Goal: Task Accomplishment & Management: Manage account settings

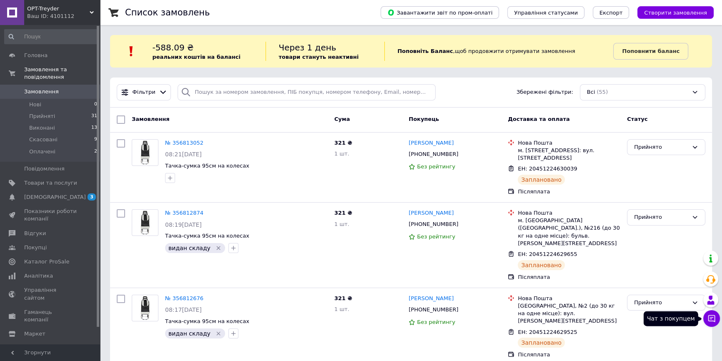
click at [710, 317] on icon at bounding box center [712, 318] width 8 height 8
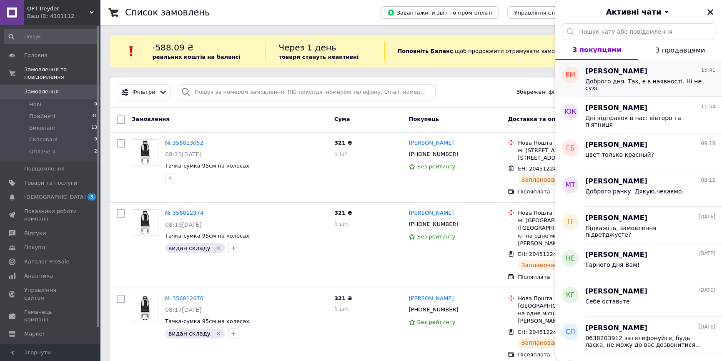
click at [635, 73] on span "Елена маханова" at bounding box center [617, 72] width 62 height 10
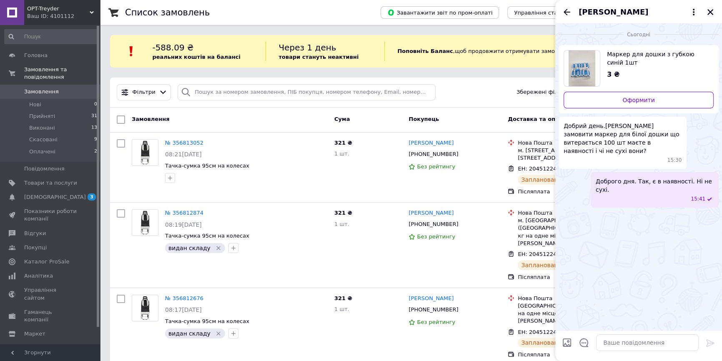
click at [709, 10] on icon "Закрити" at bounding box center [711, 12] width 6 height 6
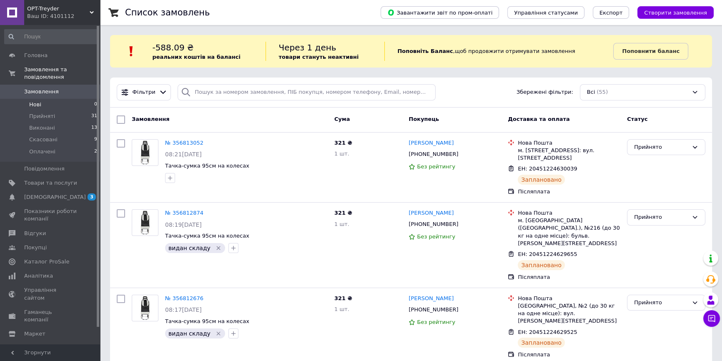
click at [45, 100] on li "Нові 0" at bounding box center [51, 105] width 102 height 12
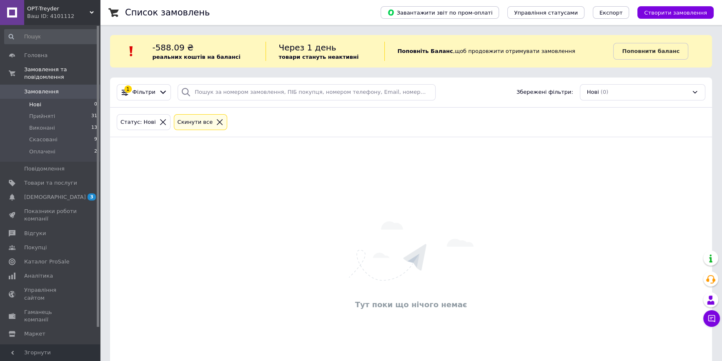
click at [43, 99] on li "Нові 0" at bounding box center [51, 105] width 102 height 12
click at [50, 91] on link "Замовлення 0" at bounding box center [51, 92] width 102 height 14
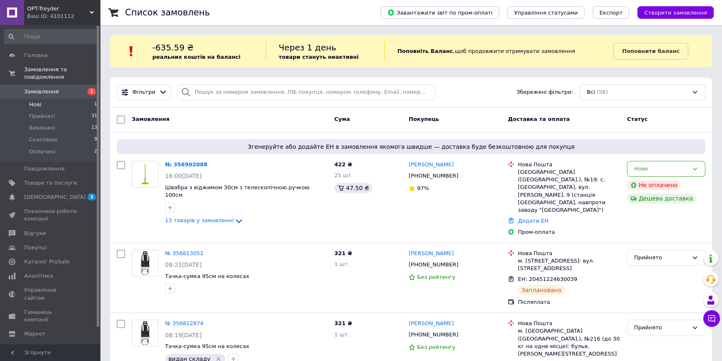
click at [58, 100] on li "Нові 1" at bounding box center [51, 105] width 102 height 12
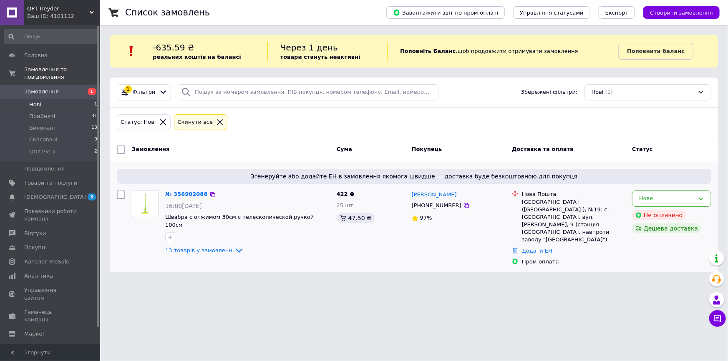
click at [142, 206] on img at bounding box center [145, 204] width 26 height 26
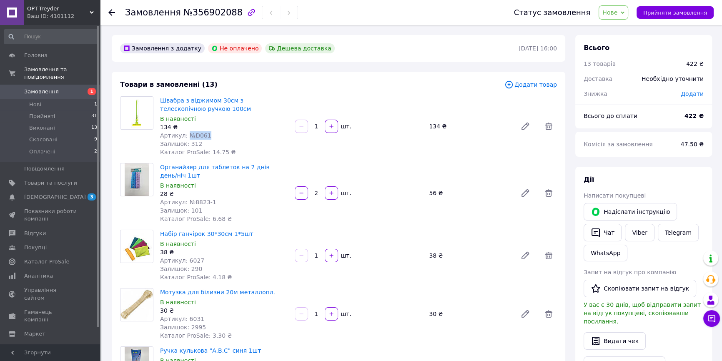
drag, startPoint x: 206, startPoint y: 135, endPoint x: 187, endPoint y: 138, distance: 18.7
click at [187, 138] on div "Артикул: №D061" at bounding box center [224, 135] width 128 height 8
copy span "№D061"
drag, startPoint x: 216, startPoint y: 202, endPoint x: 189, endPoint y: 204, distance: 28.0
click at [189, 204] on div "Артикул: №8823-1" at bounding box center [224, 202] width 128 height 8
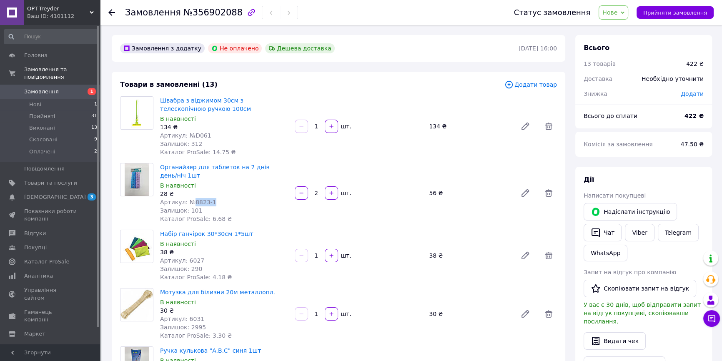
copy span "8823-1"
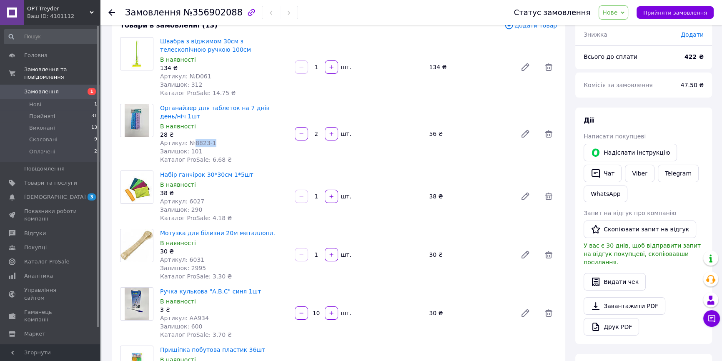
scroll to position [75, 0]
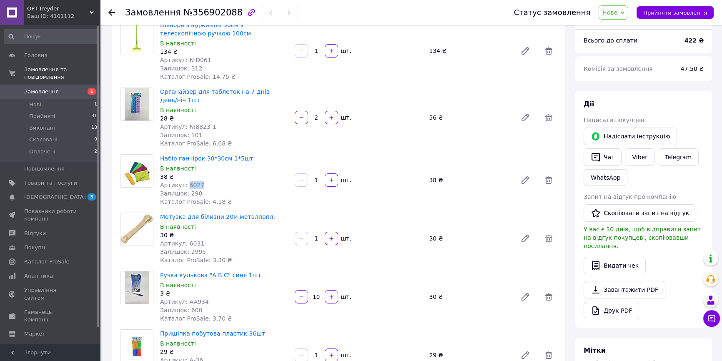
drag, startPoint x: 196, startPoint y: 183, endPoint x: 186, endPoint y: 186, distance: 10.8
click at [186, 186] on span "Артикул: 6027" at bounding box center [182, 185] width 44 height 7
copy span "6027"
drag, startPoint x: 167, startPoint y: 158, endPoint x: 241, endPoint y: 160, distance: 73.4
click at [241, 160] on div "Набір ганчірок 30*30см 1*5шт В наявності 38 ₴ Артикул: 6027 Залишок: 290 Катало…" at bounding box center [224, 180] width 135 height 55
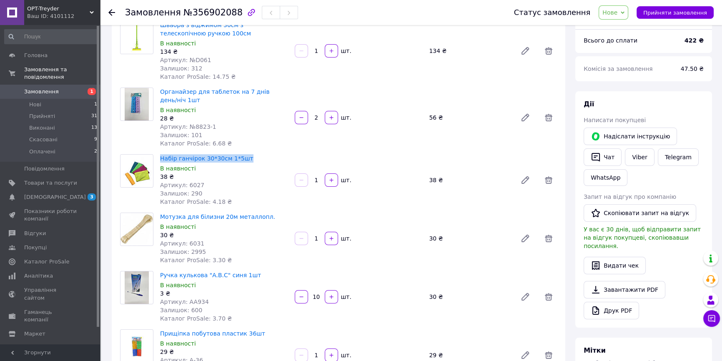
copy link "Набір ганчірок 30*30см 1*5шт"
drag, startPoint x: 198, startPoint y: 244, endPoint x: 186, endPoint y: 246, distance: 12.7
click at [186, 246] on div "Артикул: 6031" at bounding box center [224, 243] width 128 height 8
copy span "6031"
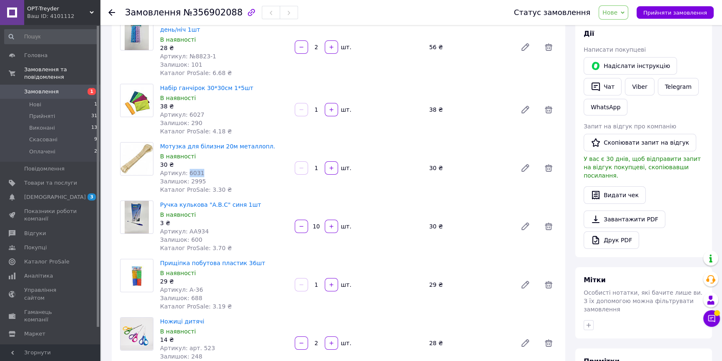
scroll to position [151, 0]
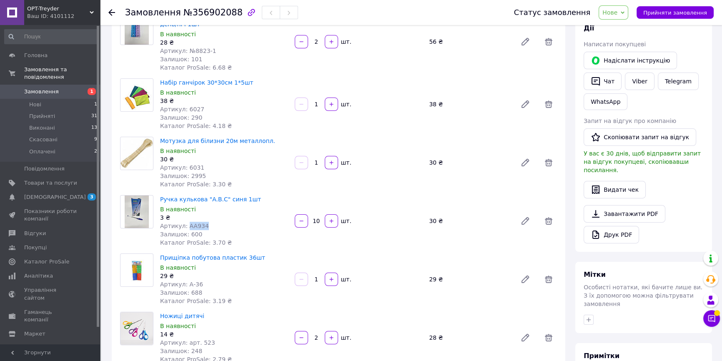
drag, startPoint x: 202, startPoint y: 225, endPoint x: 185, endPoint y: 228, distance: 16.9
click at [185, 228] on div "Артикул: AA934" at bounding box center [224, 226] width 128 height 8
copy span "AA934"
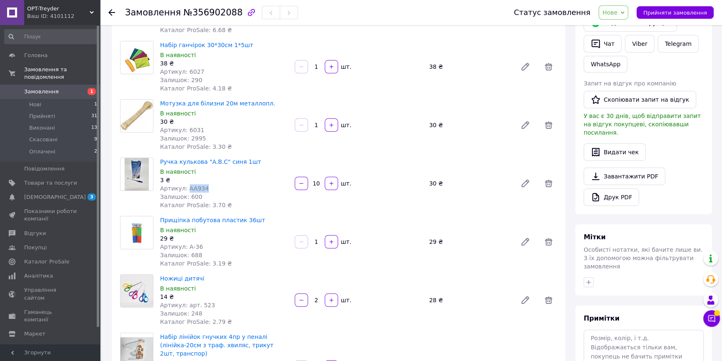
scroll to position [189, 0]
drag, startPoint x: 201, startPoint y: 246, endPoint x: 185, endPoint y: 248, distance: 16.3
click at [186, 249] on div "Артикул: А-36" at bounding box center [224, 246] width 128 height 8
copy span "А-36"
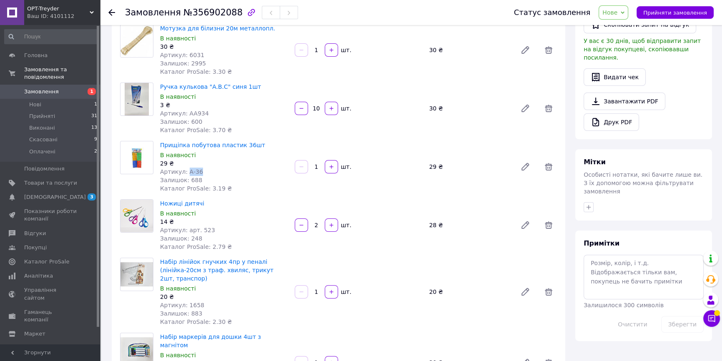
scroll to position [265, 0]
drag, startPoint x: 206, startPoint y: 227, endPoint x: 198, endPoint y: 230, distance: 8.4
click at [198, 230] on div "Артикул: арт. 523" at bounding box center [224, 229] width 128 height 8
copy span "523"
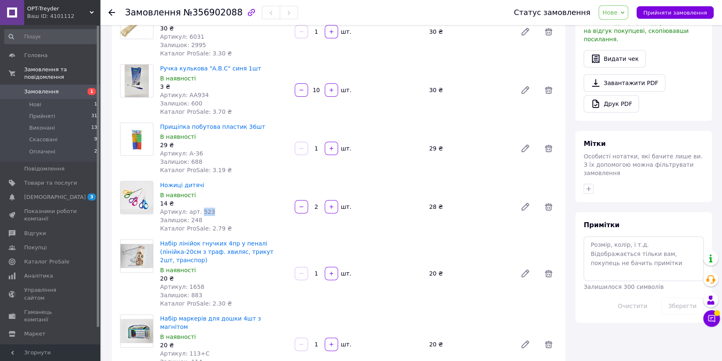
scroll to position [341, 0]
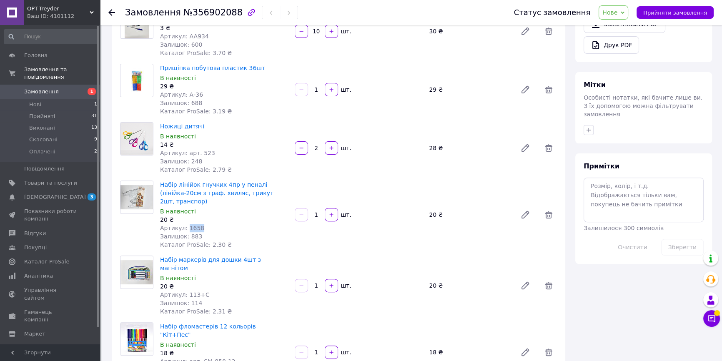
drag, startPoint x: 198, startPoint y: 228, endPoint x: 185, endPoint y: 229, distance: 13.4
click at [185, 229] on div "Артикул: 1658" at bounding box center [224, 228] width 128 height 8
copy span "1658"
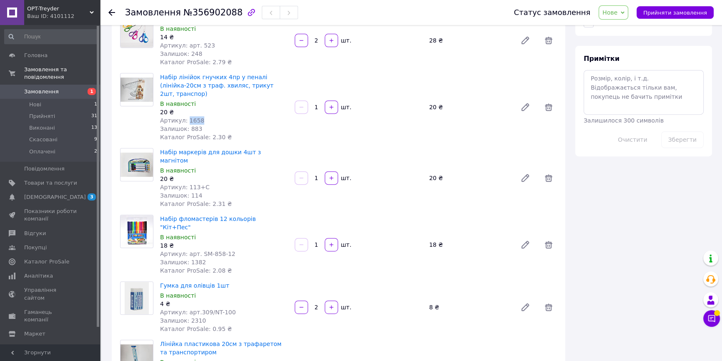
scroll to position [455, 0]
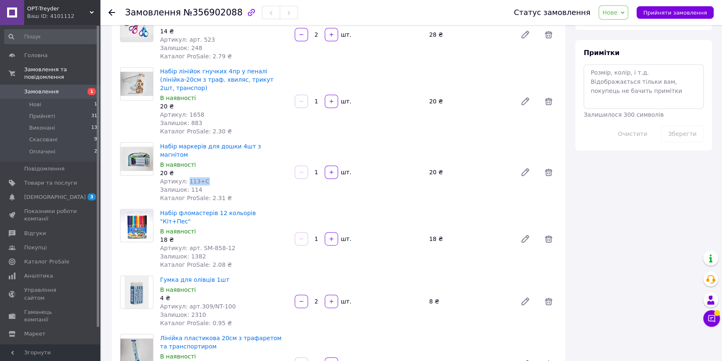
drag, startPoint x: 204, startPoint y: 174, endPoint x: 186, endPoint y: 175, distance: 18.0
click at [186, 177] on div "Артикул: 113+C" at bounding box center [224, 181] width 128 height 8
copy span "113+C"
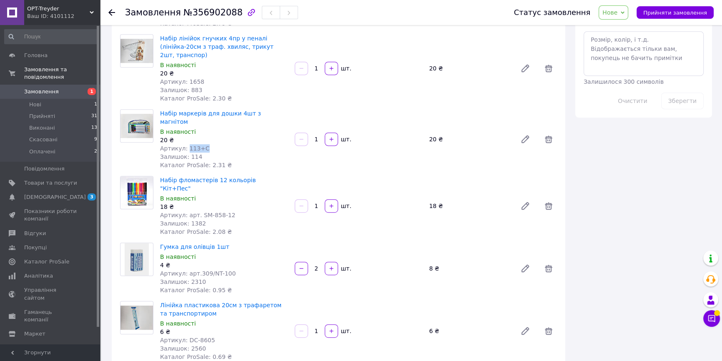
scroll to position [531, 0]
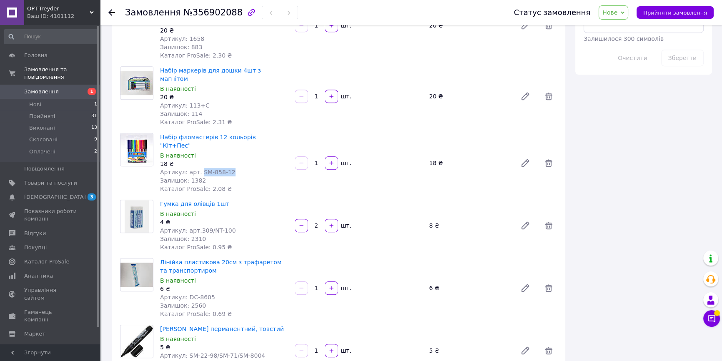
drag, startPoint x: 228, startPoint y: 156, endPoint x: 196, endPoint y: 157, distance: 32.1
click at [196, 168] on div "Артикул: арт. SM-858-12" at bounding box center [224, 172] width 128 height 8
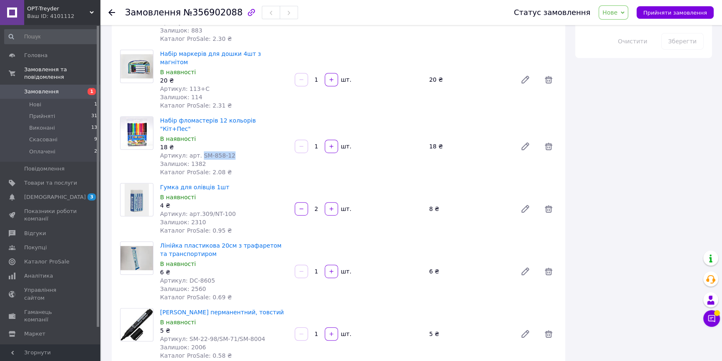
scroll to position [568, 0]
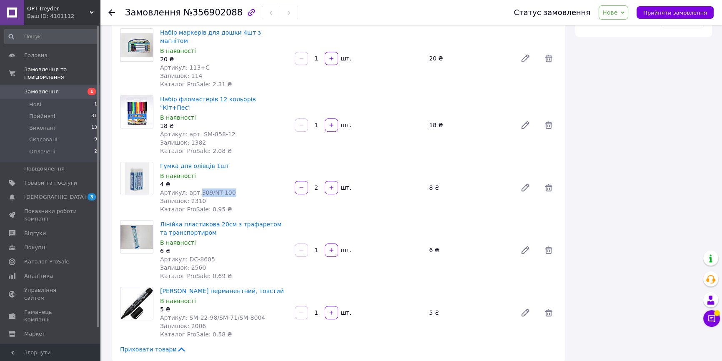
drag, startPoint x: 226, startPoint y: 176, endPoint x: 196, endPoint y: 178, distance: 30.5
click at [196, 189] on div "Артикул: арт.309/NT-100" at bounding box center [224, 193] width 128 height 8
drag, startPoint x: 208, startPoint y: 243, endPoint x: 185, endPoint y: 246, distance: 23.5
click at [185, 255] on div "Артикул: DC-8605" at bounding box center [224, 259] width 128 height 8
drag, startPoint x: 255, startPoint y: 302, endPoint x: 184, endPoint y: 301, distance: 70.9
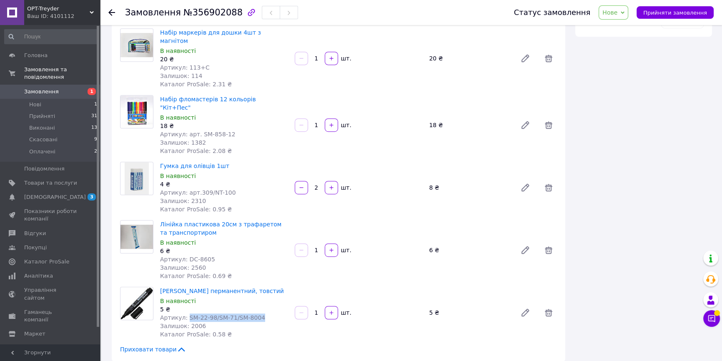
click at [184, 314] on div "Артикул: SM-22-98/SM-71/SM-8004" at bounding box center [224, 318] width 128 height 8
drag, startPoint x: 249, startPoint y: 274, endPoint x: 158, endPoint y: 272, distance: 91.4
click at [158, 285] on div "Маркер перманентний, товстий В наявності 5 ₴ Артикул: SM-22-98/SM-71/SM-8004 За…" at bounding box center [224, 312] width 135 height 55
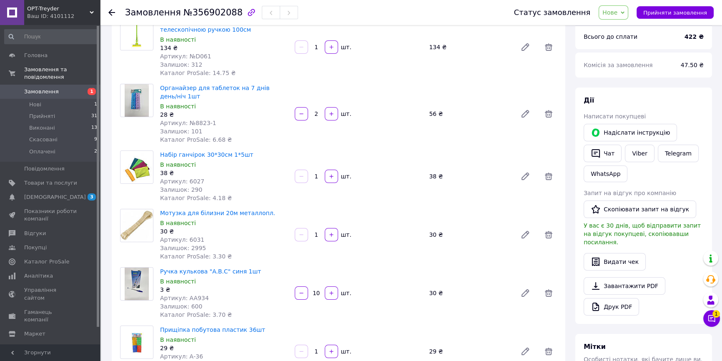
scroll to position [0, 0]
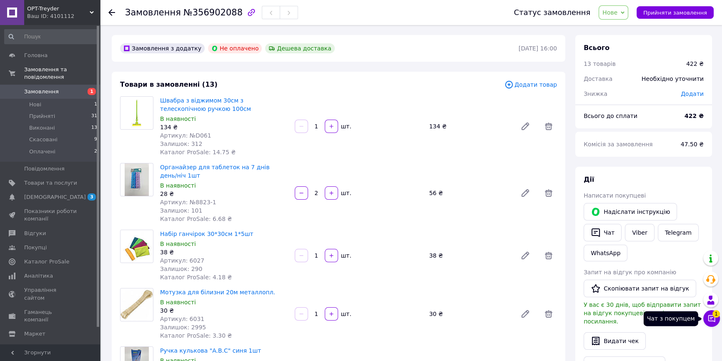
click at [708, 315] on icon at bounding box center [712, 318] width 8 height 8
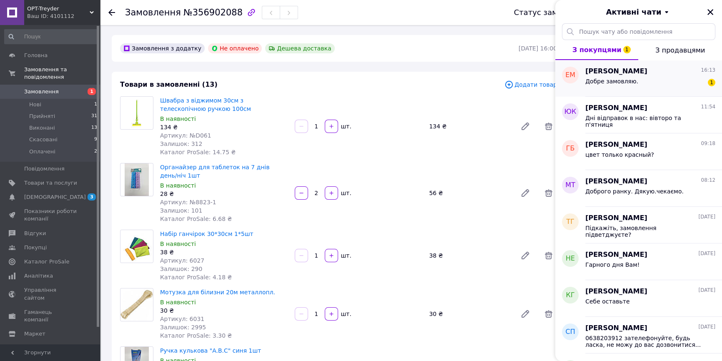
click at [633, 87] on div "Добре замовляю. 1" at bounding box center [651, 82] width 130 height 13
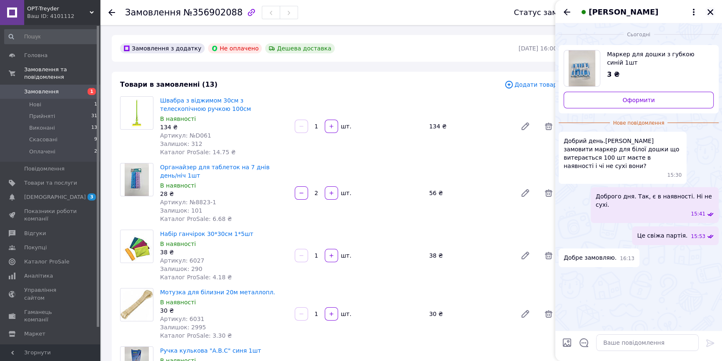
click at [713, 13] on icon "Закрити" at bounding box center [711, 12] width 6 height 6
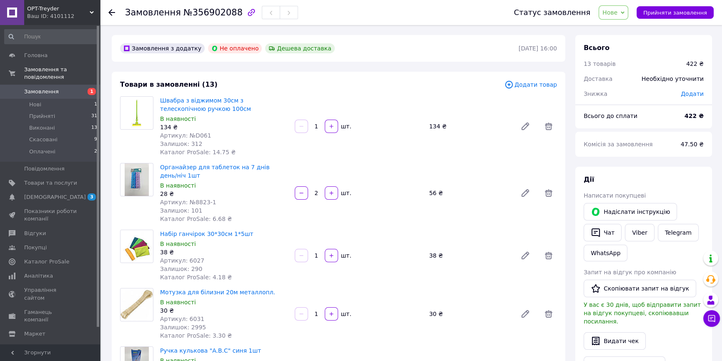
click at [110, 13] on use at bounding box center [111, 12] width 7 height 7
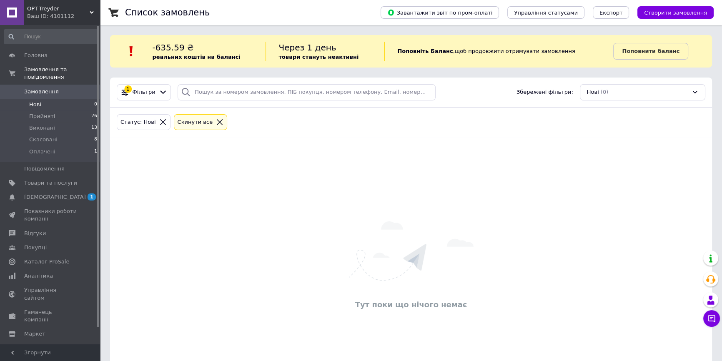
click at [50, 99] on li "Нові 0" at bounding box center [51, 105] width 102 height 12
click at [43, 99] on li "Нові 0" at bounding box center [51, 105] width 102 height 12
click at [36, 101] on span "Нові" at bounding box center [35, 105] width 12 height 8
click at [37, 88] on span "Замовлення" at bounding box center [41, 92] width 35 height 8
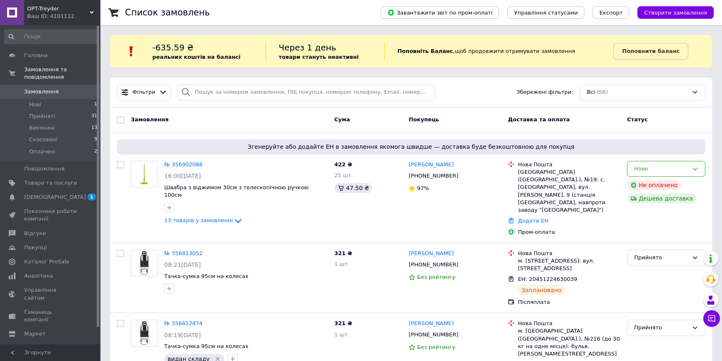
click at [140, 172] on img at bounding box center [144, 174] width 26 height 26
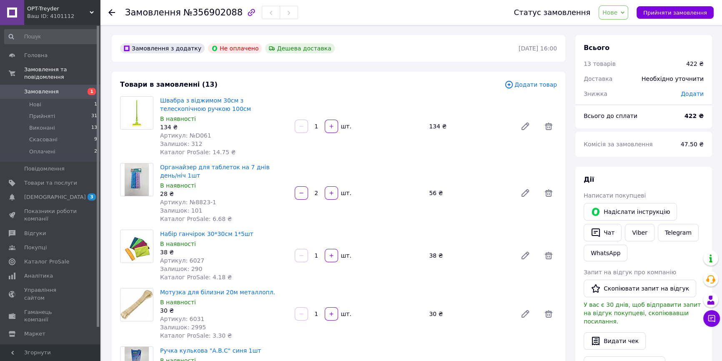
scroll to position [38, 0]
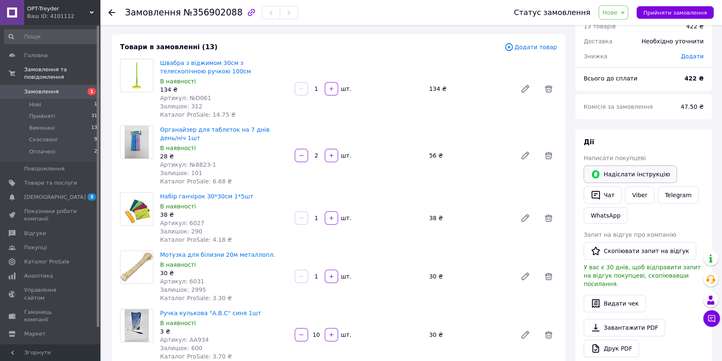
click at [640, 176] on button "Надіслати інструкцію" at bounding box center [630, 175] width 93 height 18
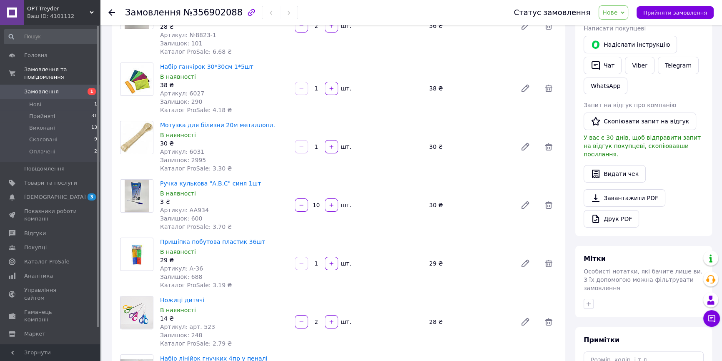
scroll to position [113, 0]
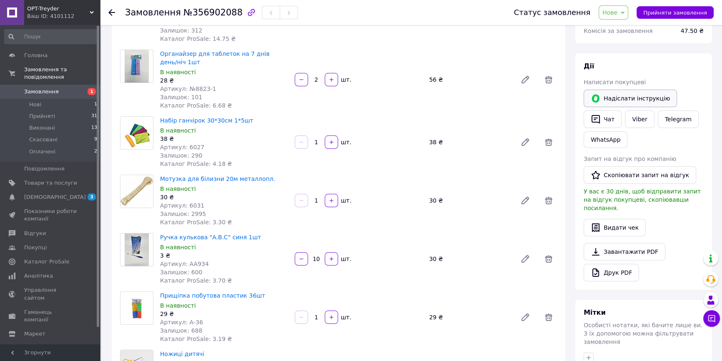
click at [610, 98] on button "Надіслати інструкцію" at bounding box center [630, 99] width 93 height 18
click at [111, 12] on use at bounding box center [111, 12] width 7 height 7
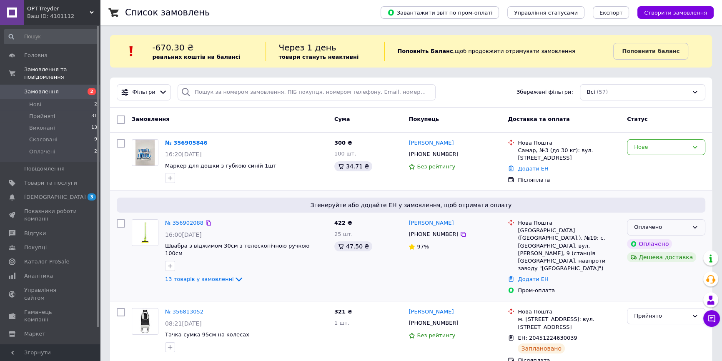
click at [641, 222] on div "Оплачено" at bounding box center [666, 227] width 78 height 16
click at [647, 241] on li "Прийнято" at bounding box center [667, 244] width 78 height 15
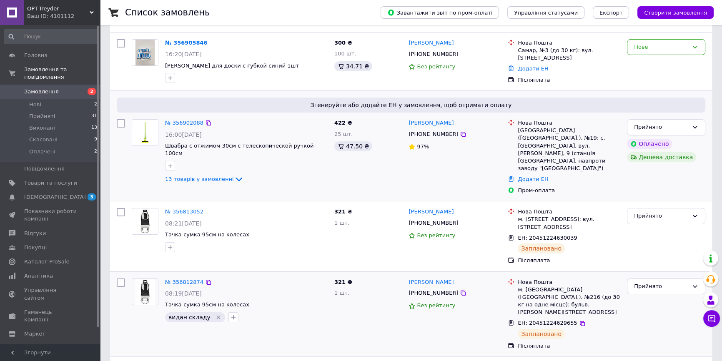
scroll to position [113, 0]
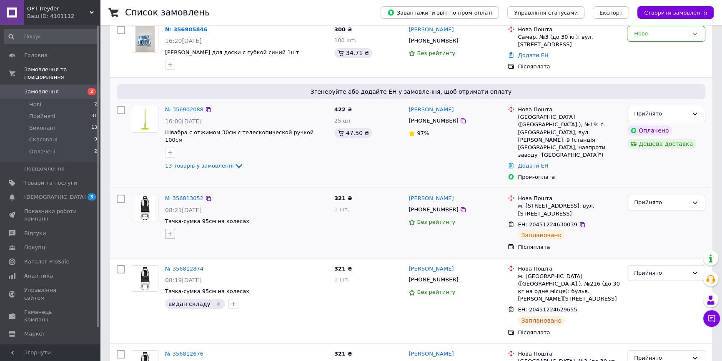
click at [167, 229] on button "button" at bounding box center [170, 234] width 10 height 10
click at [176, 271] on label "видан складу" at bounding box center [194, 275] width 48 height 8
click at [175, 271] on input "видан складу" at bounding box center [172, 273] width 5 height 5
checkbox input "false"
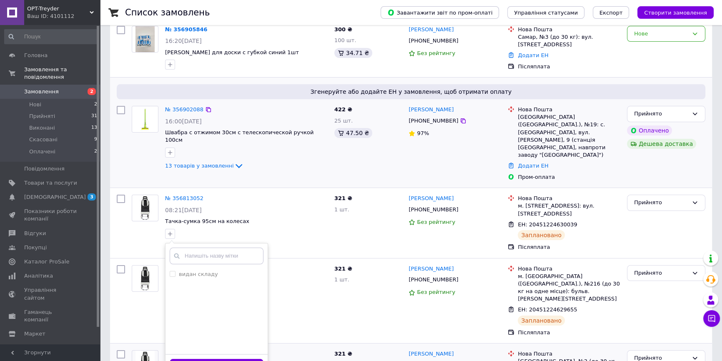
click at [216, 359] on button "Додати мітку" at bounding box center [217, 367] width 94 height 16
click at [151, 123] on img at bounding box center [145, 119] width 26 height 26
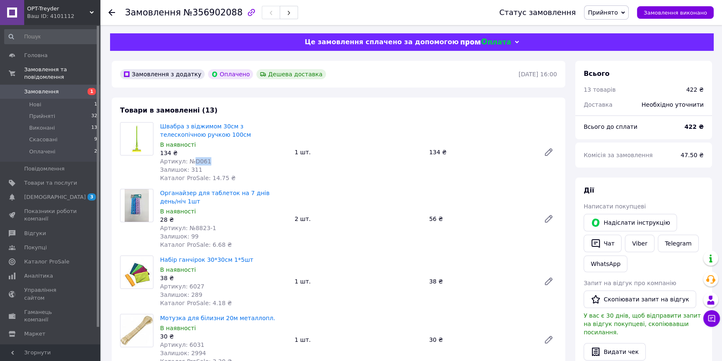
drag, startPoint x: 200, startPoint y: 160, endPoint x: 192, endPoint y: 163, distance: 8.7
click at [192, 163] on div "Артикул: №D061" at bounding box center [224, 161] width 128 height 8
copy span "D061"
drag, startPoint x: 212, startPoint y: 226, endPoint x: 191, endPoint y: 231, distance: 21.7
click at [191, 231] on div "Артикул: №8823-1" at bounding box center [224, 228] width 128 height 8
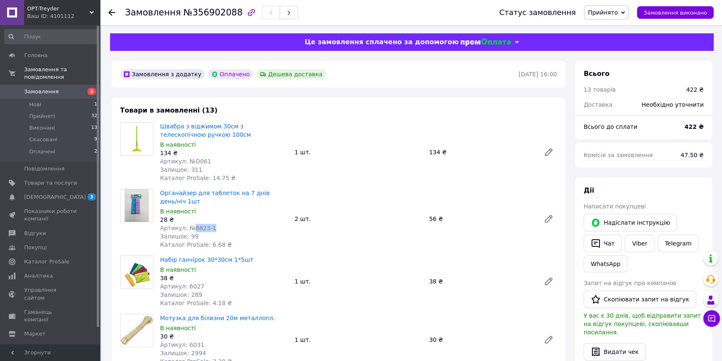
copy span "8823-1"
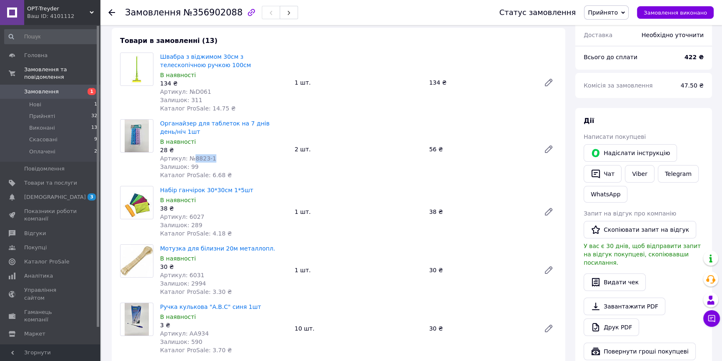
scroll to position [75, 0]
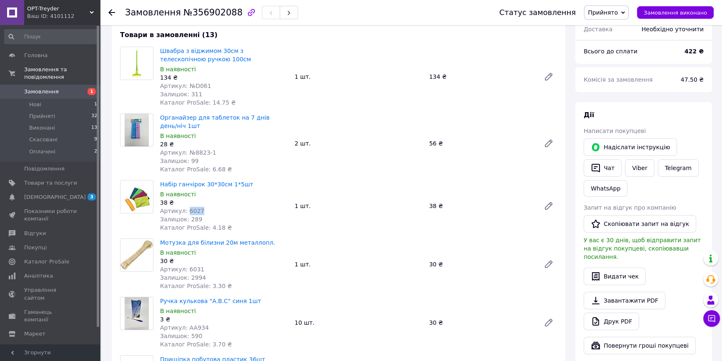
drag, startPoint x: 199, startPoint y: 212, endPoint x: 186, endPoint y: 214, distance: 13.4
click at [186, 214] on div "Артикул: 6027" at bounding box center [224, 211] width 128 height 8
copy span "6027"
drag, startPoint x: 243, startPoint y: 184, endPoint x: 158, endPoint y: 186, distance: 85.1
click at [158, 186] on div "Набір ганчірок 30*30см 1*5шт В наявності 38 ₴ Артикул: 6027 Залишок: 289 Катало…" at bounding box center [224, 206] width 135 height 55
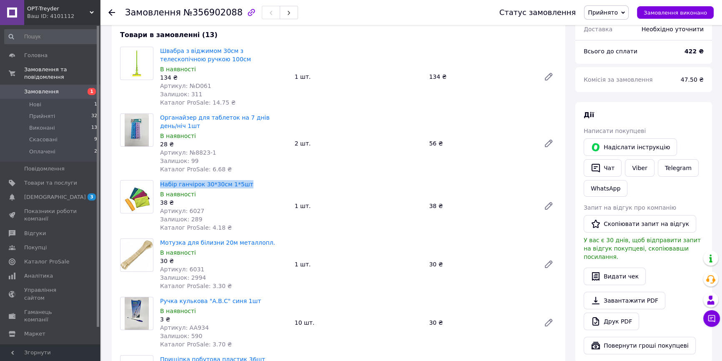
click at [158, 186] on div "Набір ганчірок 30*30см 1*5шт В наявності 38 ₴ Артикул: 6027 Залишок: 289 Катало…" at bounding box center [224, 206] width 135 height 55
drag, startPoint x: 241, startPoint y: 185, endPoint x: 161, endPoint y: 187, distance: 79.7
click at [161, 187] on span "Набір ганчірок 30*30см 1*5шт" at bounding box center [224, 184] width 128 height 8
copy link "Набір ганчірок 30*30см 1*5шт"
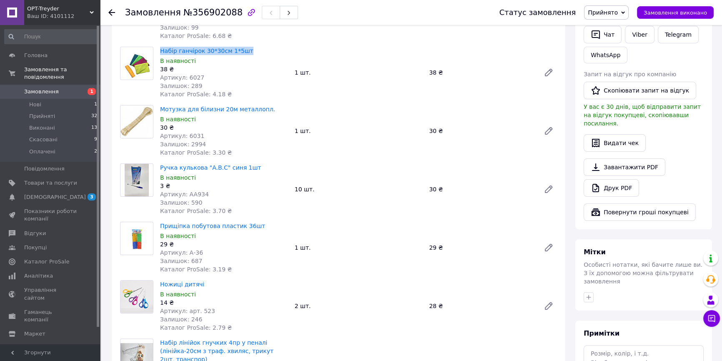
scroll to position [227, 0]
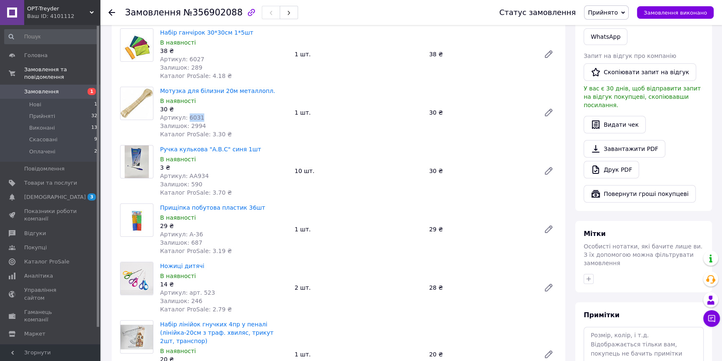
drag, startPoint x: 196, startPoint y: 116, endPoint x: 186, endPoint y: 119, distance: 10.3
click at [186, 119] on div "Артикул: 6031" at bounding box center [224, 117] width 128 height 8
copy span "6031"
drag, startPoint x: 202, startPoint y: 176, endPoint x: 183, endPoint y: 178, distance: 19.3
click at [184, 179] on div "Артикул: AA934" at bounding box center [224, 176] width 128 height 8
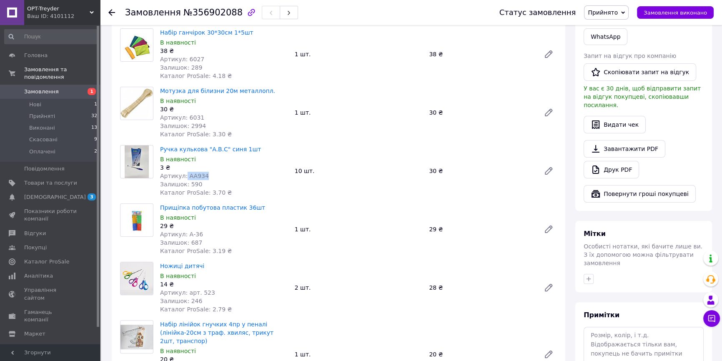
copy span "AA934"
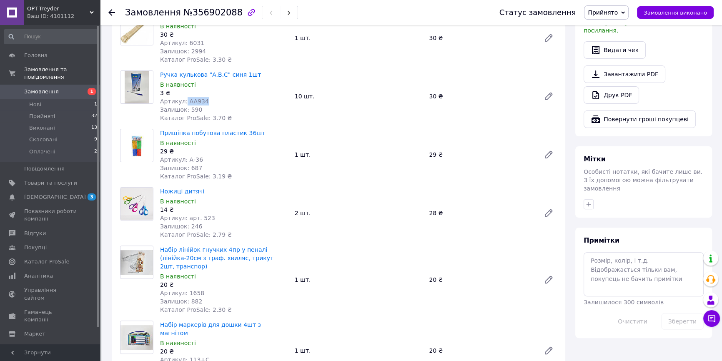
scroll to position [303, 0]
click at [187, 159] on span "Артикул: А-36" at bounding box center [181, 158] width 43 height 7
drag, startPoint x: 199, startPoint y: 160, endPoint x: 185, endPoint y: 161, distance: 13.9
click at [185, 161] on div "Артикул: А-36" at bounding box center [224, 158] width 128 height 8
copy span "А-36"
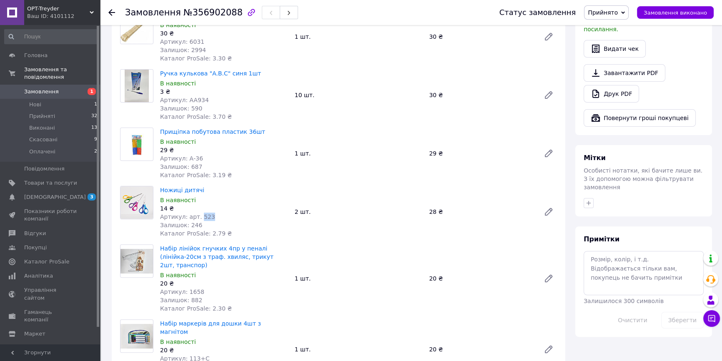
drag, startPoint x: 206, startPoint y: 216, endPoint x: 196, endPoint y: 218, distance: 10.6
click at [196, 218] on div "Артикул: арт. 523" at bounding box center [224, 217] width 128 height 8
copy span "523"
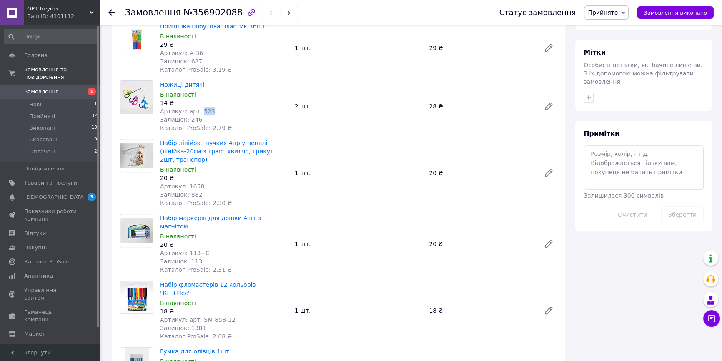
scroll to position [417, 0]
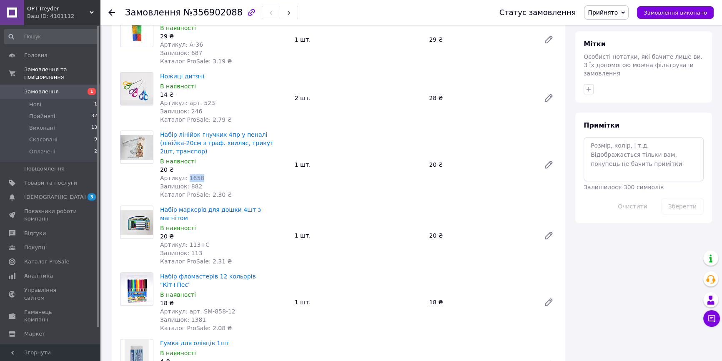
drag, startPoint x: 196, startPoint y: 179, endPoint x: 186, endPoint y: 180, distance: 10.0
click at [186, 180] on span "Артикул: 1658" at bounding box center [182, 178] width 44 height 7
copy span "1658"
drag, startPoint x: 158, startPoint y: 133, endPoint x: 192, endPoint y: 154, distance: 39.9
click at [192, 154] on div "Набір лінійок гнучких 4пр у пеналі (лінійка-20см з траф. хвиляс, трикут 2шт, тр…" at bounding box center [224, 165] width 135 height 72
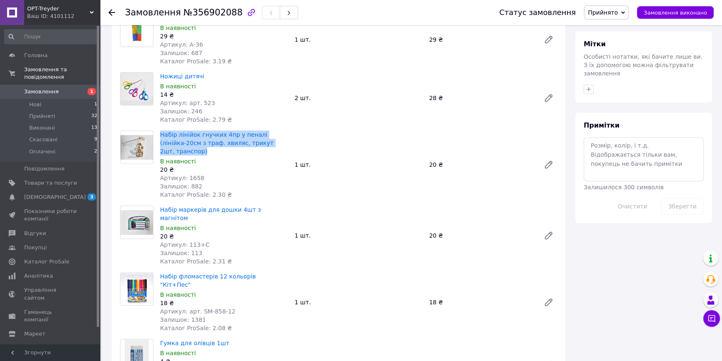
click at [192, 154] on span "Набір лінійок гнучких 4пр у пеналі (лінійка-20см з траф. хвиляс, трикут 2шт, тр…" at bounding box center [224, 143] width 128 height 25
copy link "Набір лінійок гнучких 4пр у пеналі (лінійка-20см з траф. хвиляс, трикут 2шт, тр…"
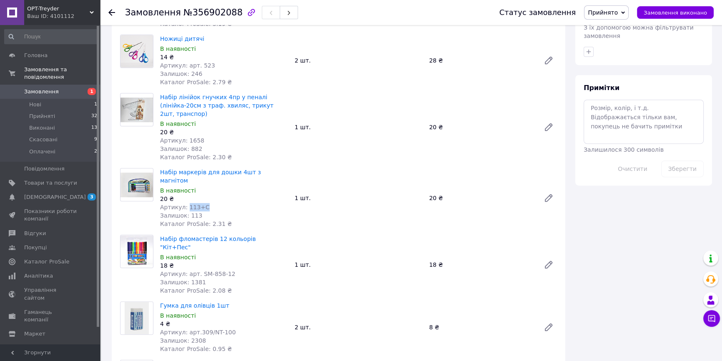
drag, startPoint x: 193, startPoint y: 201, endPoint x: 186, endPoint y: 202, distance: 7.3
click at [186, 203] on div "Артикул: 113+C" at bounding box center [224, 207] width 128 height 8
drag, startPoint x: 227, startPoint y: 256, endPoint x: 197, endPoint y: 256, distance: 30.0
click at [197, 270] on div "Артикул: арт. SM-858-12" at bounding box center [224, 274] width 128 height 8
click at [197, 271] on span "Артикул: арт. SM-858-12" at bounding box center [197, 274] width 75 height 7
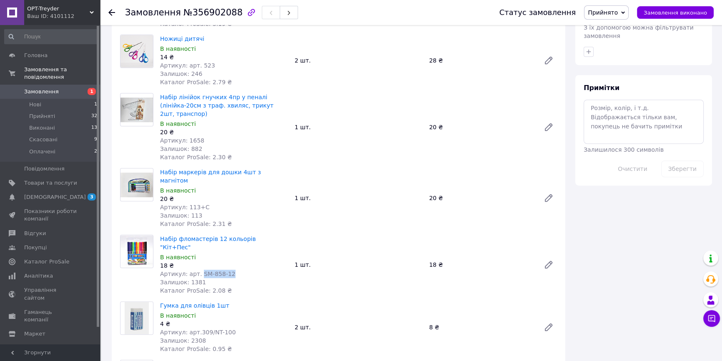
drag, startPoint x: 228, startPoint y: 257, endPoint x: 198, endPoint y: 256, distance: 30.5
click at [198, 270] on div "Артикул: арт. SM-858-12" at bounding box center [224, 274] width 128 height 8
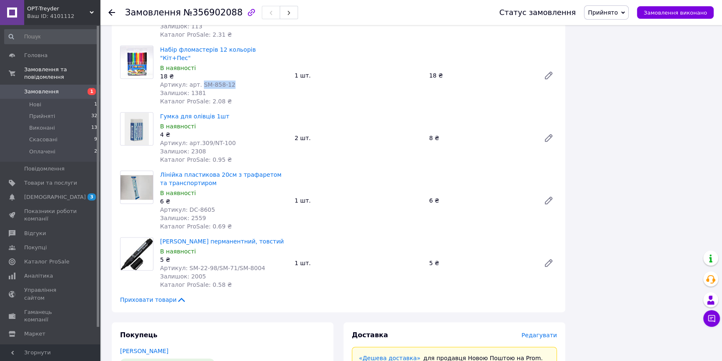
scroll to position [644, 0]
drag, startPoint x: 226, startPoint y: 125, endPoint x: 196, endPoint y: 128, distance: 31.0
click at [196, 138] on div "Артикул: арт.309/NT-100" at bounding box center [224, 142] width 128 height 8
drag, startPoint x: 212, startPoint y: 193, endPoint x: 186, endPoint y: 196, distance: 26.4
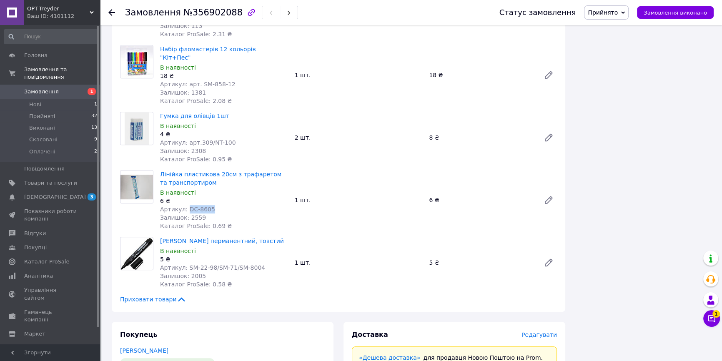
click at [186, 205] on div "Артикул: DC-8605" at bounding box center [224, 209] width 128 height 8
drag, startPoint x: 258, startPoint y: 251, endPoint x: 186, endPoint y: 254, distance: 72.2
click at [186, 264] on div "Артикул: SM-22-98/SM-71/SM-8004" at bounding box center [224, 268] width 128 height 8
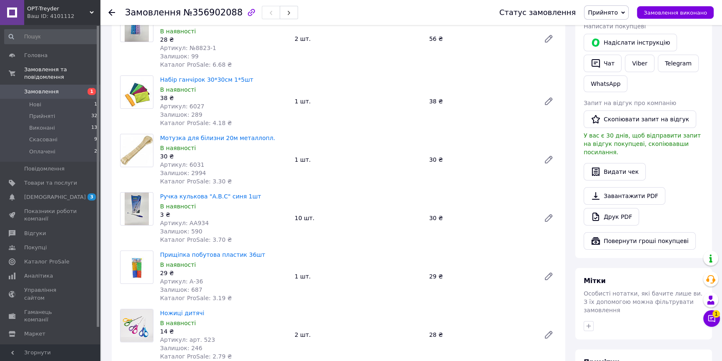
scroll to position [75, 0]
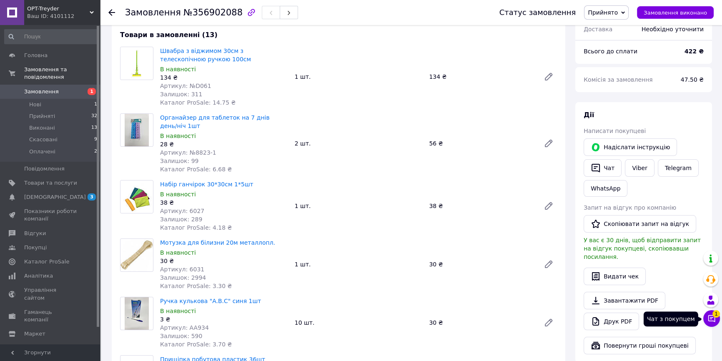
click at [709, 322] on icon at bounding box center [712, 318] width 8 height 8
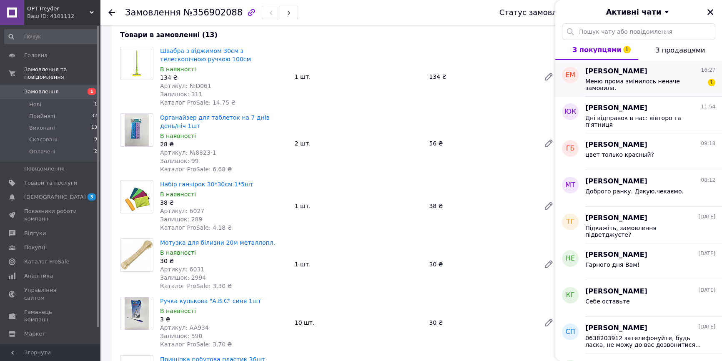
click at [644, 87] on div "Меню прома змінилось неначе замовила." at bounding box center [645, 84] width 118 height 13
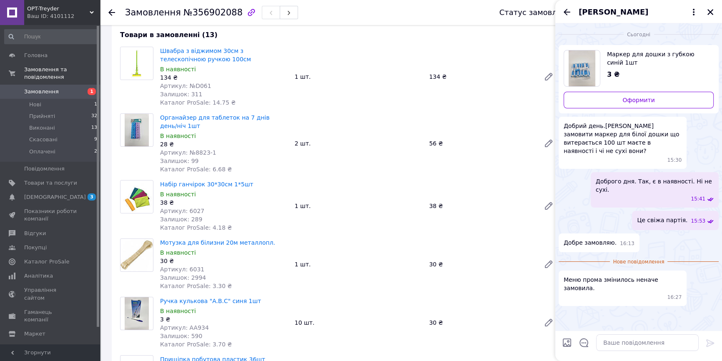
click at [619, 333] on div at bounding box center [647, 342] width 109 height 23
click at [613, 339] on textarea at bounding box center [647, 342] width 103 height 17
type textarea "Так, замовлення отримали,"
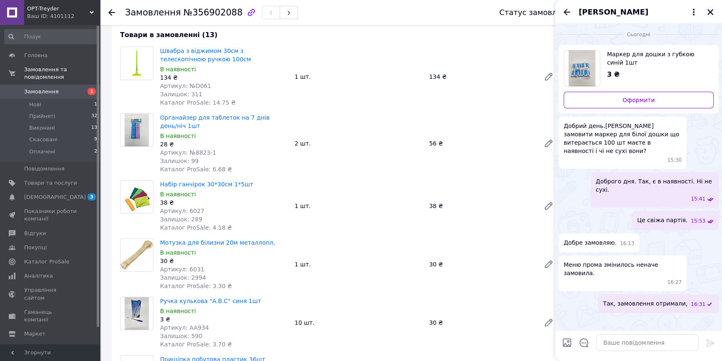
click at [712, 10] on icon "Закрити" at bounding box center [711, 12] width 8 height 8
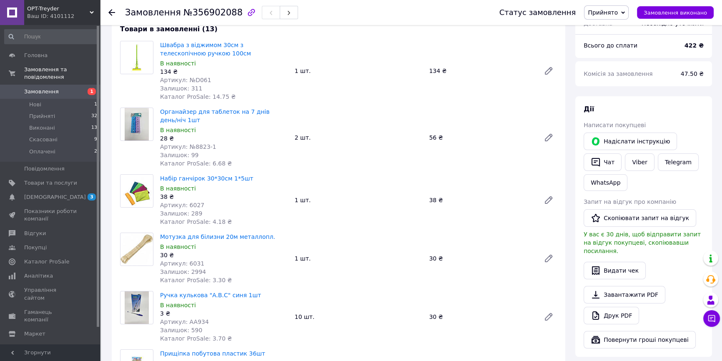
scroll to position [0, 0]
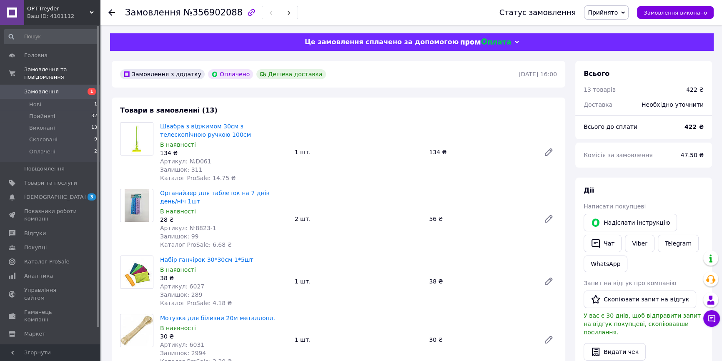
click at [112, 12] on icon at bounding box center [111, 12] width 7 height 7
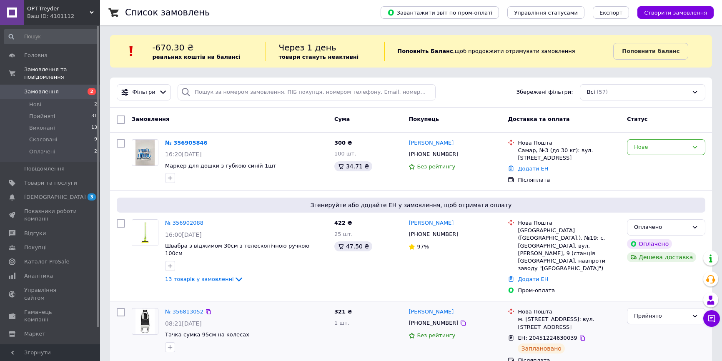
scroll to position [113, 0]
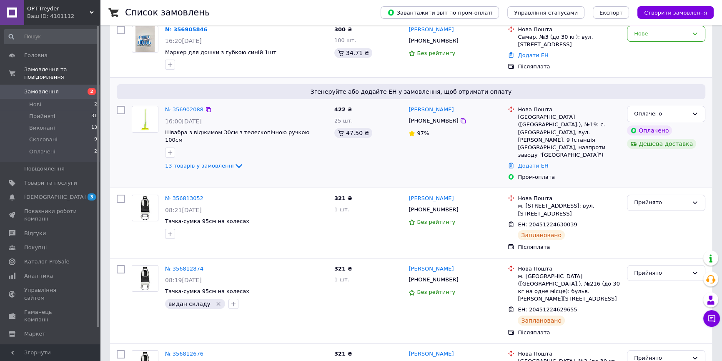
click at [150, 126] on img at bounding box center [145, 119] width 26 height 26
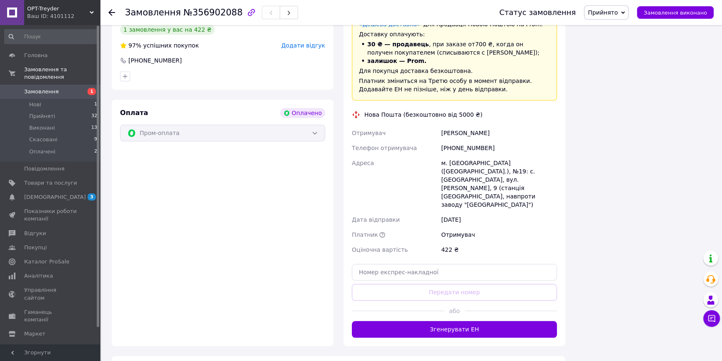
scroll to position [980, 0]
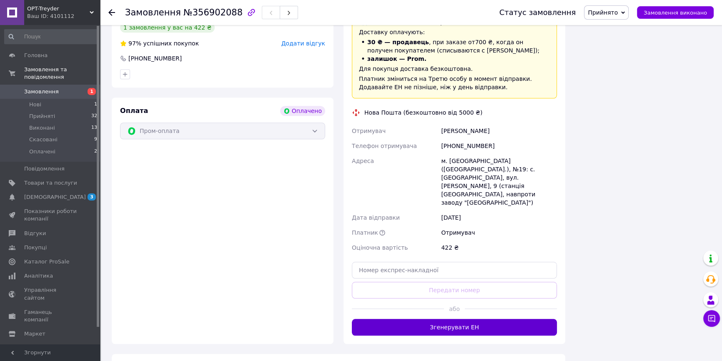
click at [452, 319] on button "Згенерувати ЕН" at bounding box center [454, 327] width 205 height 17
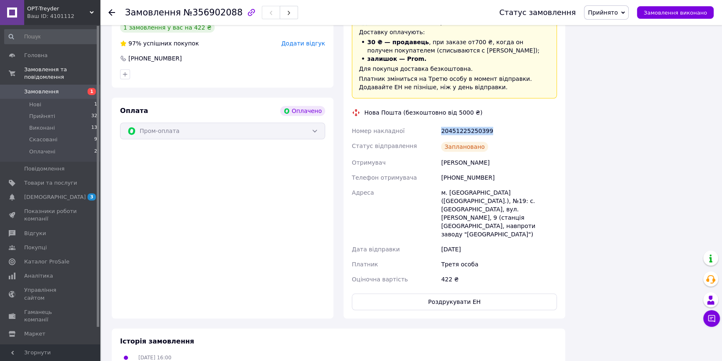
drag, startPoint x: 485, startPoint y: 116, endPoint x: 442, endPoint y: 120, distance: 44.0
click at [442, 123] on div "20451225250399" at bounding box center [499, 130] width 119 height 15
copy div "20451225250399"
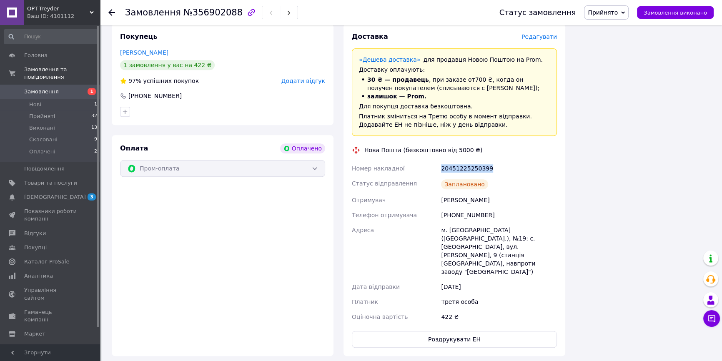
scroll to position [905, 0]
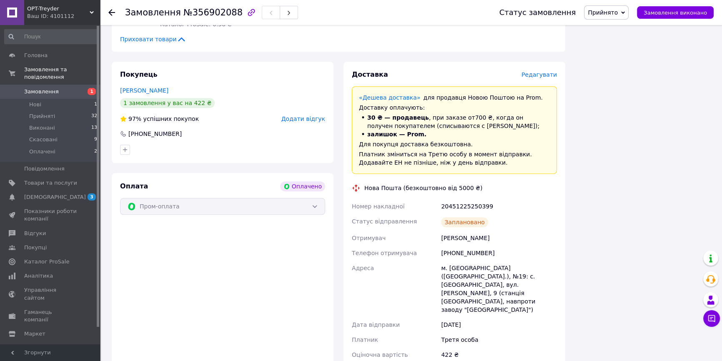
click at [108, 11] on icon at bounding box center [111, 12] width 7 height 7
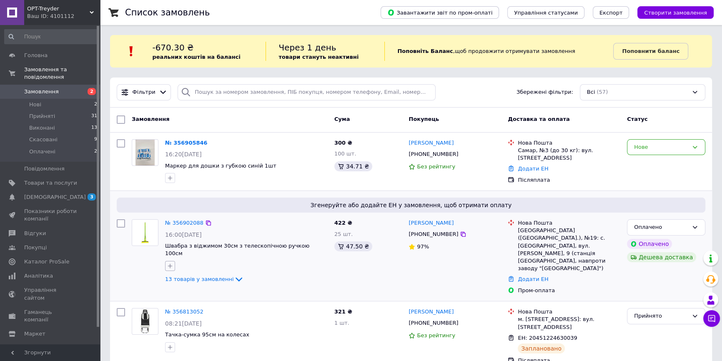
click at [169, 263] on icon "button" at bounding box center [170, 266] width 7 height 7
click at [176, 303] on label "видан складу" at bounding box center [194, 307] width 48 height 8
click at [175, 303] on input "видан складу" at bounding box center [172, 305] width 5 height 5
checkbox input "false"
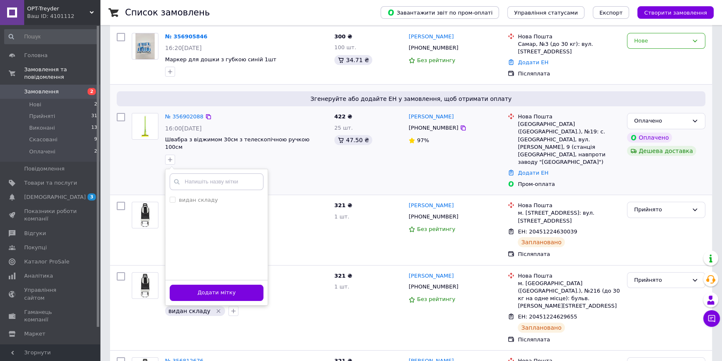
scroll to position [151, 0]
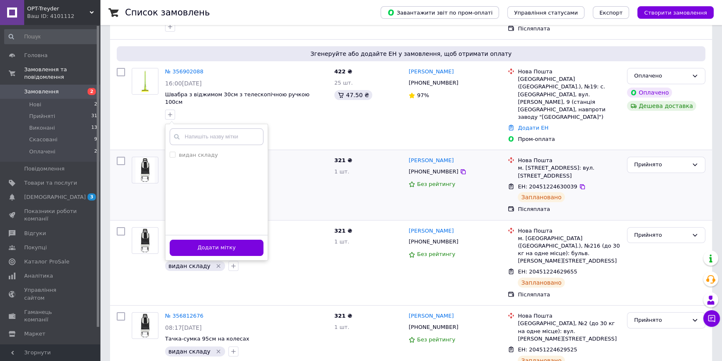
click at [146, 173] on div at bounding box center [144, 178] width 33 height 50
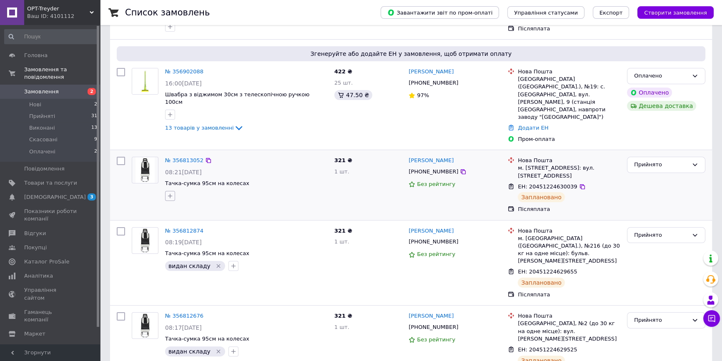
click at [171, 193] on icon "button" at bounding box center [170, 196] width 7 height 7
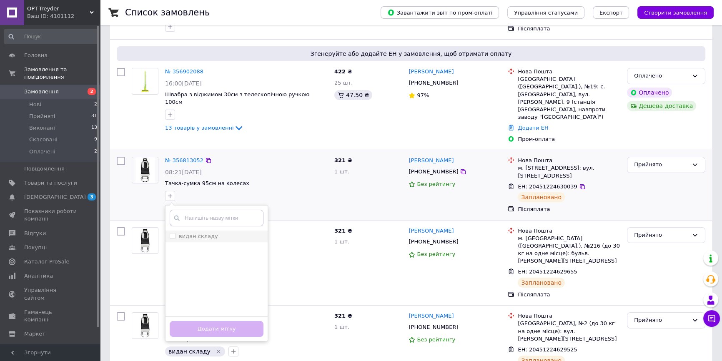
click at [191, 231] on li "видан складу" at bounding box center [217, 237] width 102 height 12
checkbox input "true"
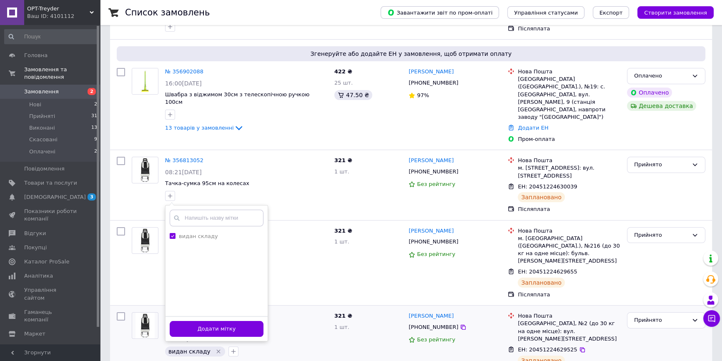
click at [220, 321] on button "Додати мітку" at bounding box center [217, 329] width 94 height 16
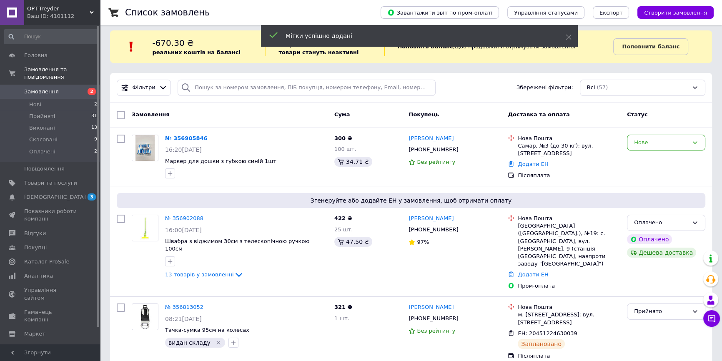
scroll to position [0, 0]
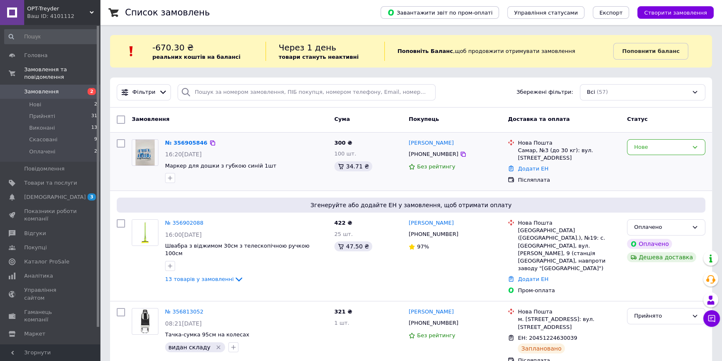
click at [151, 156] on img at bounding box center [146, 153] width 20 height 26
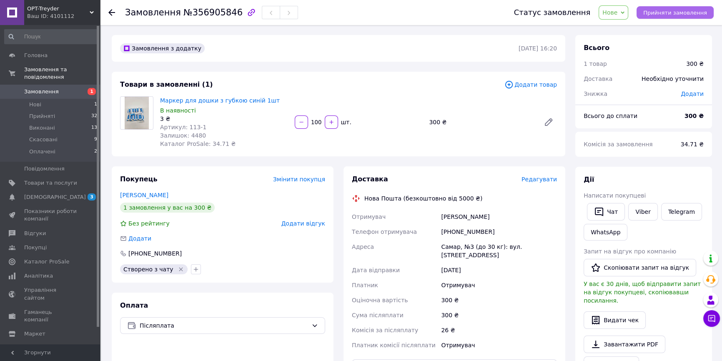
click at [667, 10] on span "Прийняти замовлення" at bounding box center [676, 13] width 64 height 6
drag, startPoint x: 200, startPoint y: 126, endPoint x: 186, endPoint y: 126, distance: 14.2
click at [186, 126] on div "Артикул: 113-1" at bounding box center [224, 127] width 128 height 8
copy span "113-1"
click at [678, 8] on button "Замовлення виконано" at bounding box center [675, 12] width 77 height 13
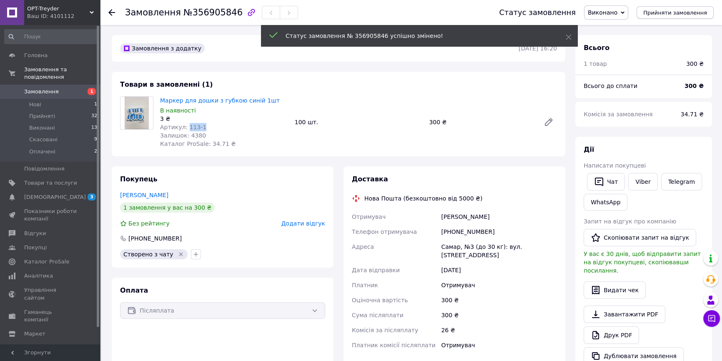
click at [667, 12] on span "Прийняти замовлення" at bounding box center [676, 13] width 64 height 6
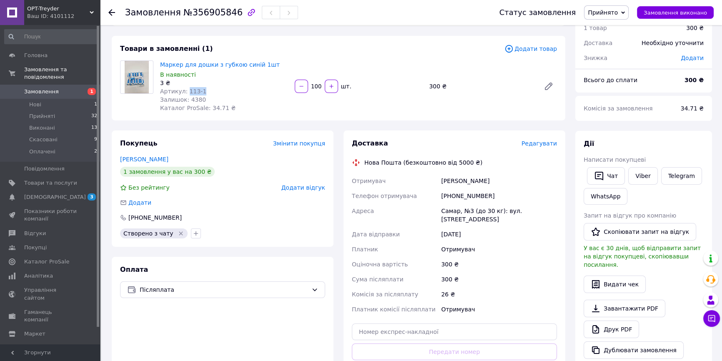
scroll to position [151, 0]
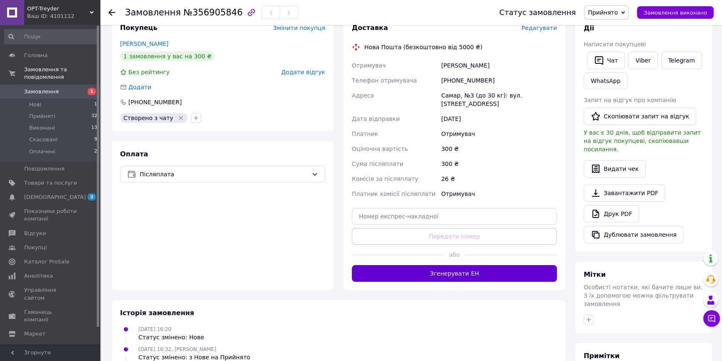
click at [429, 268] on button "Згенерувати ЕН" at bounding box center [454, 273] width 205 height 17
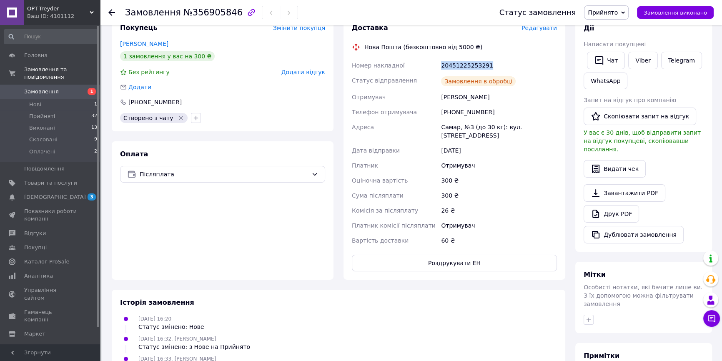
drag, startPoint x: 489, startPoint y: 63, endPoint x: 438, endPoint y: 69, distance: 51.7
click at [438, 69] on div "Номер накладної 20451225253291 Статус відправлення Замовлення в обробці Отримув…" at bounding box center [454, 153] width 209 height 190
copy div "Номер накладної 20451225253291"
click at [113, 333] on div "Історія замовлення 12.08.2025 16:20 Статус змінено: Нове 12.08.2025 16:32, Тиму…" at bounding box center [339, 365] width 454 height 150
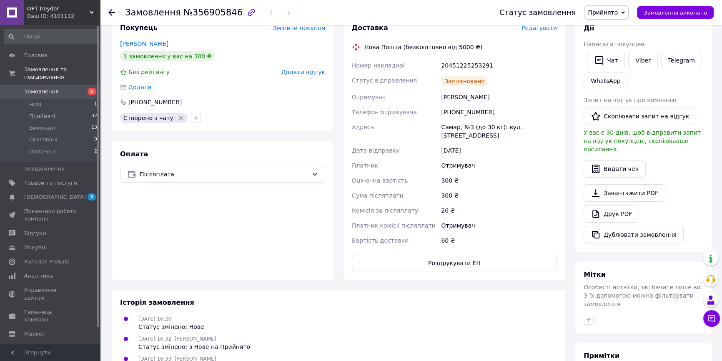
click at [117, 12] on div at bounding box center [116, 12] width 17 height 25
click at [108, 14] on div "Замовлення №356905846 Статус замовлення Прийнято Виконано Скасовано Оплачено За…" at bounding box center [411, 12] width 622 height 25
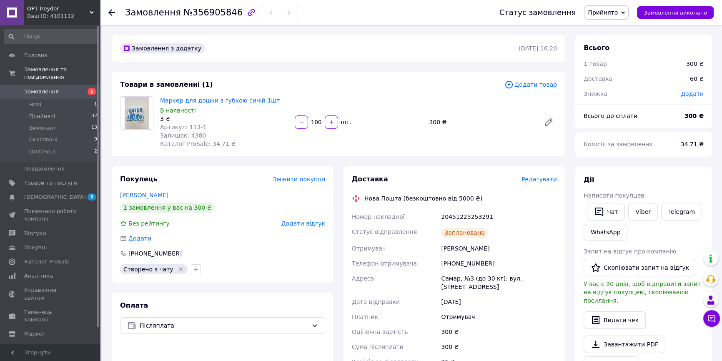
scroll to position [0, 0]
click at [111, 7] on div at bounding box center [116, 12] width 17 height 25
click at [110, 10] on icon at bounding box center [111, 12] width 7 height 7
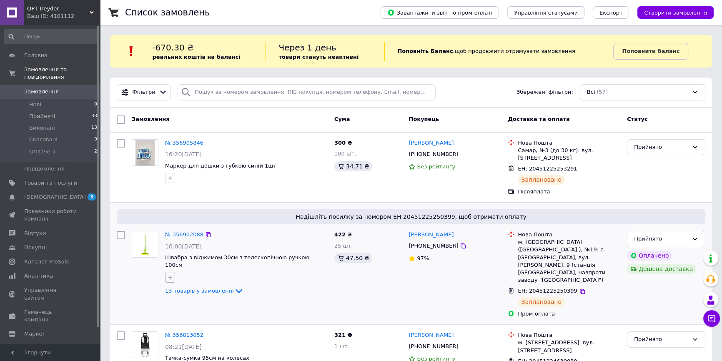
click at [170, 276] on icon "button" at bounding box center [170, 278] width 5 height 5
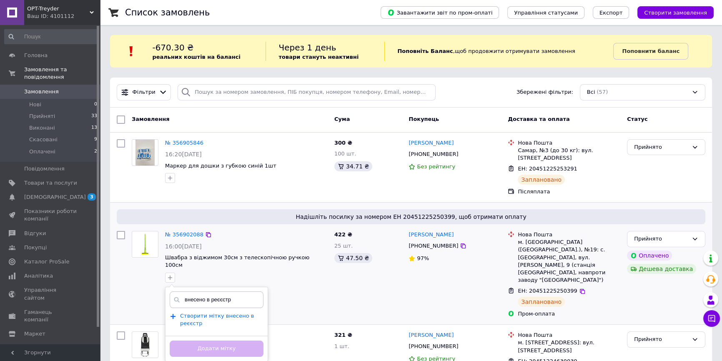
type input "внесено в реєєстр"
click at [191, 313] on span "Створити мітку внесено в реєєстр" at bounding box center [217, 320] width 74 height 14
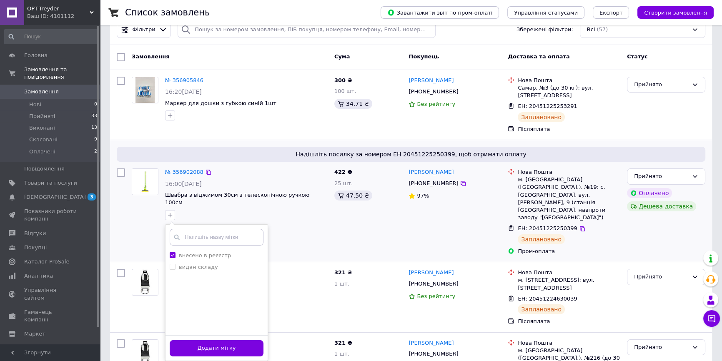
scroll to position [75, 0]
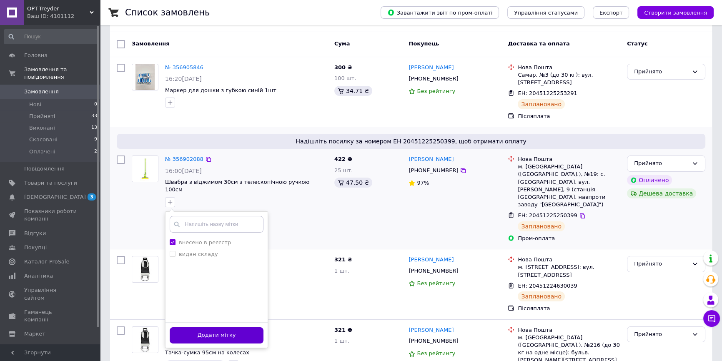
click at [223, 327] on button "Додати мітку" at bounding box center [217, 335] width 94 height 16
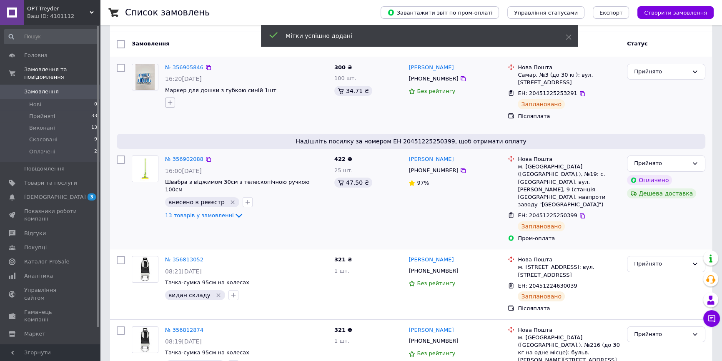
click at [171, 101] on icon "button" at bounding box center [170, 102] width 7 height 7
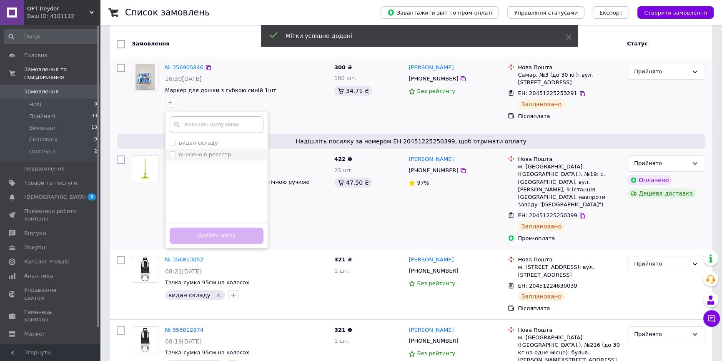
click at [194, 156] on label "внесено в реєєстр" at bounding box center [205, 154] width 52 height 6
checkbox input "true"
click at [208, 234] on button "Додати мітку" at bounding box center [217, 236] width 94 height 16
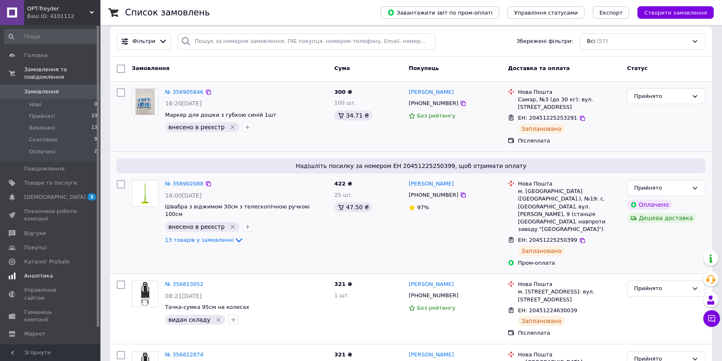
scroll to position [0, 0]
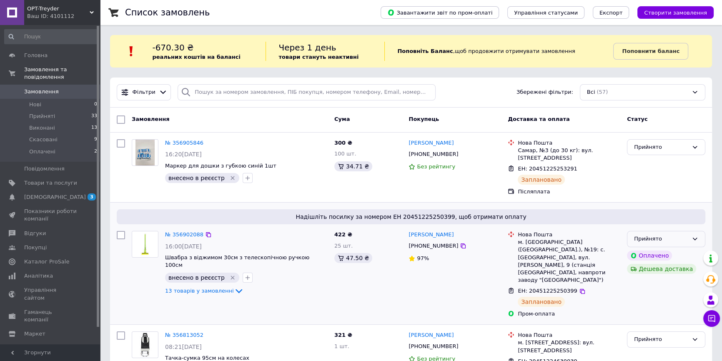
click at [696, 245] on div "Прийнято" at bounding box center [666, 239] width 78 height 16
click at [648, 284] on li "Оплачено" at bounding box center [667, 286] width 78 height 15
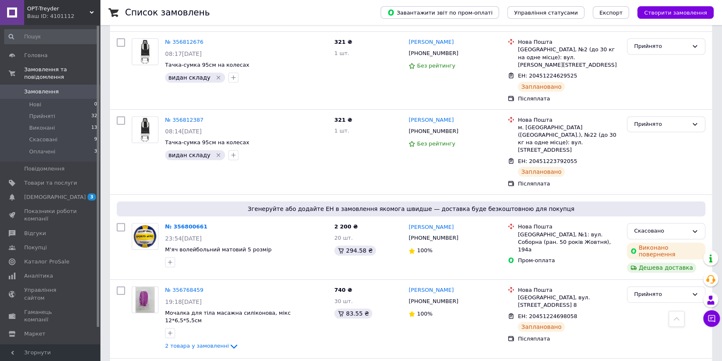
scroll to position [455, 0]
